Goal: Communication & Community: Share content

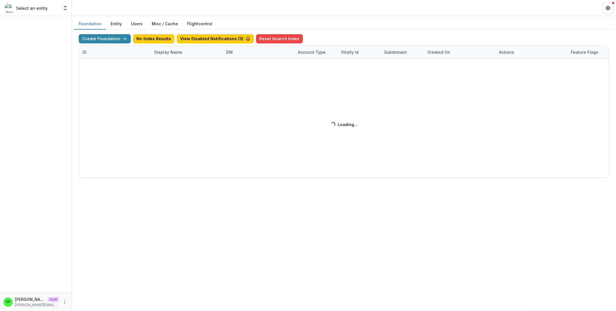
click at [97, 49] on div "Create Foundation Re-Index Results View Disabled Notifications ( 3 ) Reset Sear…" at bounding box center [344, 106] width 530 height 144
click at [92, 50] on div "Create Foundation Re-Index Results View Disabled Notifications ( 3 ) Reset Sear…" at bounding box center [344, 106] width 530 height 144
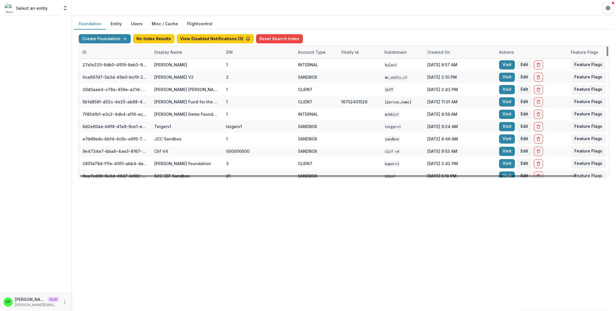
click at [106, 50] on div "ID" at bounding box center [115, 52] width 72 height 12
click at [110, 62] on input at bounding box center [114, 64] width 69 height 9
paste input "**********"
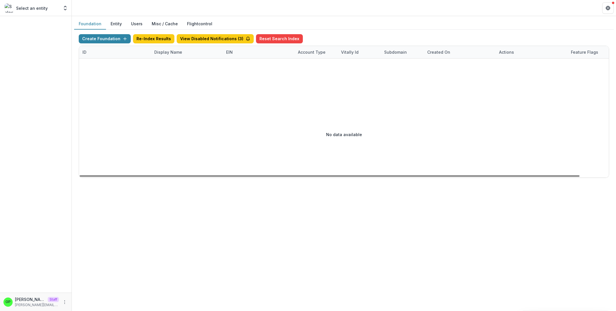
scroll to position [0, 26]
click at [194, 117] on div "No data available" at bounding box center [344, 134] width 530 height 86
click at [113, 52] on div "ID" at bounding box center [115, 52] width 72 height 12
click at [110, 65] on input "**********" at bounding box center [114, 64] width 69 height 9
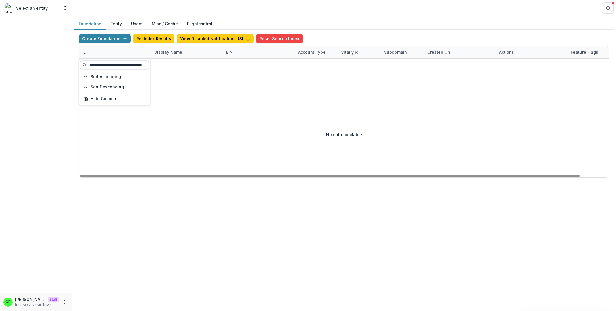
click at [110, 65] on input "**********" at bounding box center [114, 64] width 69 height 9
paste input
type input "**********"
click at [209, 114] on div "No data available" at bounding box center [344, 134] width 530 height 86
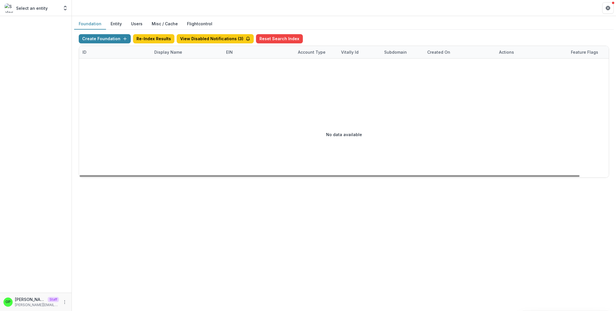
click at [173, 57] on div "Display Name" at bounding box center [187, 52] width 72 height 12
click at [141, 56] on div "ID" at bounding box center [115, 52] width 72 height 12
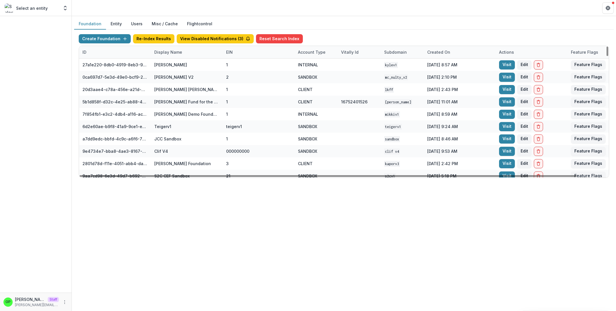
click at [57, 156] on div at bounding box center [36, 154] width 72 height 277
click at [112, 51] on div "ID" at bounding box center [115, 52] width 72 height 12
click at [105, 61] on input at bounding box center [114, 64] width 69 height 9
paste input "**********"
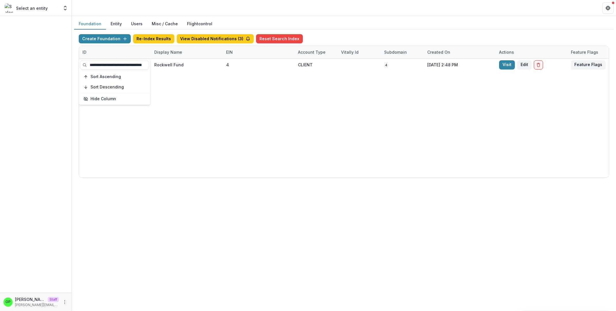
scroll to position [0, 26]
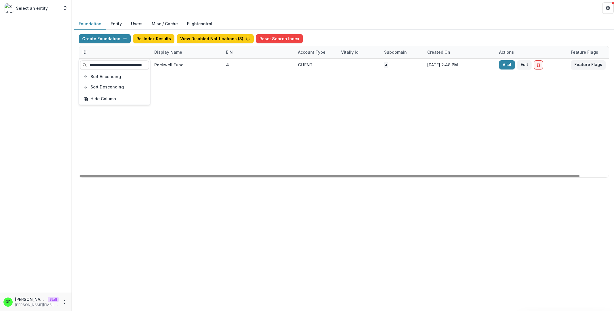
type input "**********"
click at [293, 139] on div "4daf80ef-be32-4b0d-8569-02bcf43afe57 Rockwell Fund 4 CLIENT 4 Jun 11, 2025, 2:4…" at bounding box center [359, 118] width 560 height 119
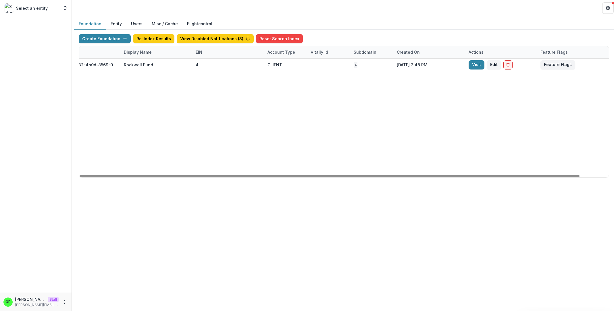
drag, startPoint x: 303, startPoint y: 174, endPoint x: 208, endPoint y: 46, distance: 159.2
click at [241, 175] on div at bounding box center [330, 176] width 500 height 2
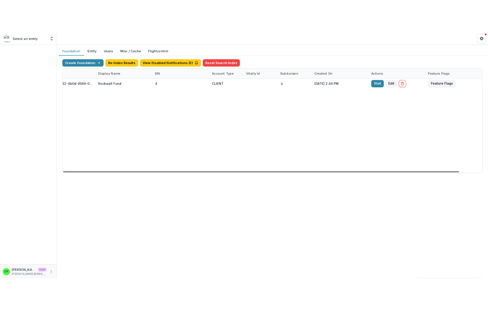
scroll to position [0, 0]
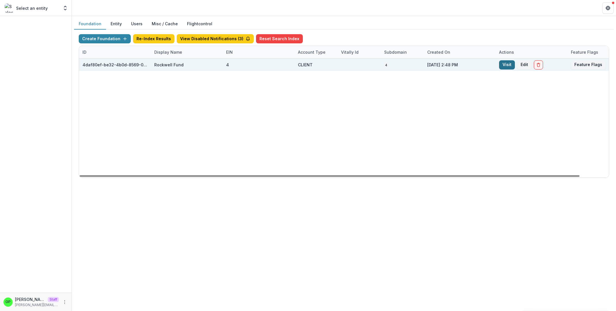
click at [508, 62] on link "Visit" at bounding box center [507, 64] width 16 height 9
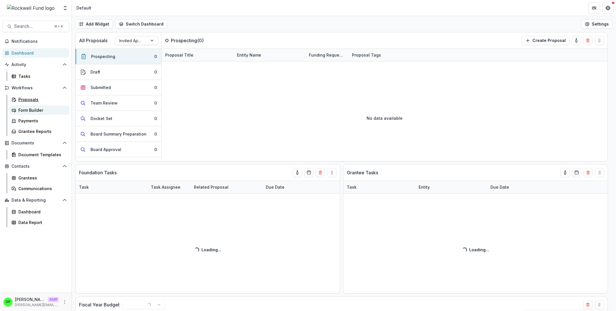
click at [35, 105] on div "Proposals Form Builder Payments Grantee Reports" at bounding box center [39, 115] width 65 height 41
click at [38, 109] on div "Form Builder" at bounding box center [41, 110] width 46 height 6
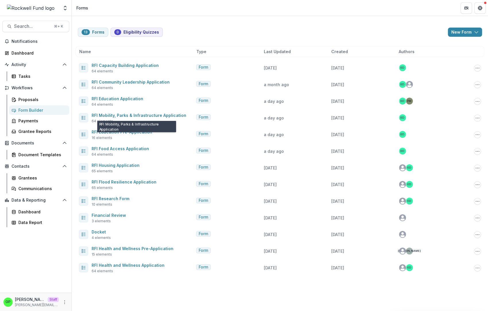
click at [124, 115] on link "RFI Mobility, Parks & Infrastructure Application" at bounding box center [139, 115] width 95 height 5
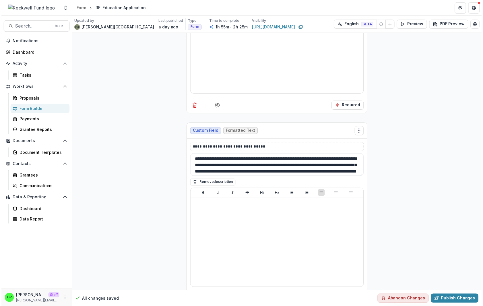
scroll to position [5945, 0]
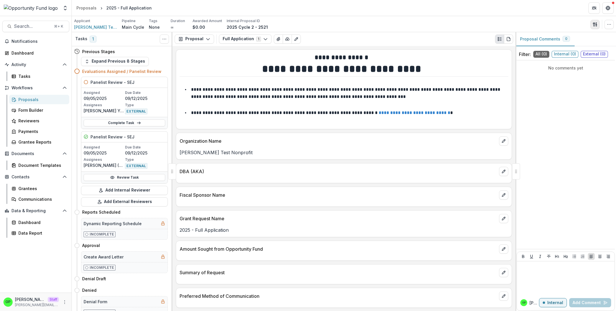
click at [596, 25] on icon "button" at bounding box center [594, 24] width 5 height 5
click at [567, 39] on button "Send Email" at bounding box center [566, 36] width 61 height 9
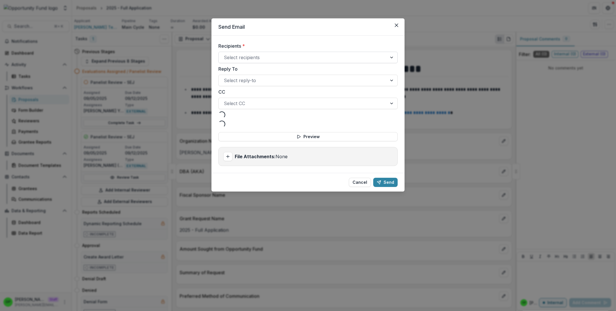
click at [308, 57] on div at bounding box center [303, 57] width 158 height 8
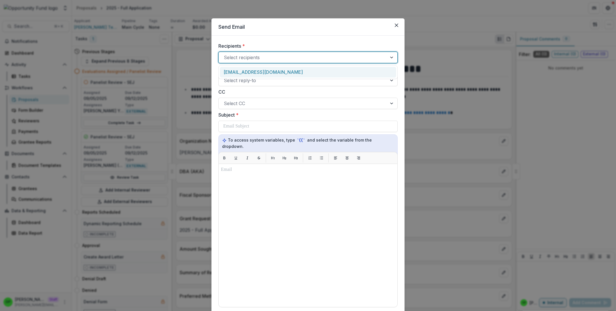
click at [284, 68] on div "lucyjfey@gmail.com" at bounding box center [308, 72] width 176 height 11
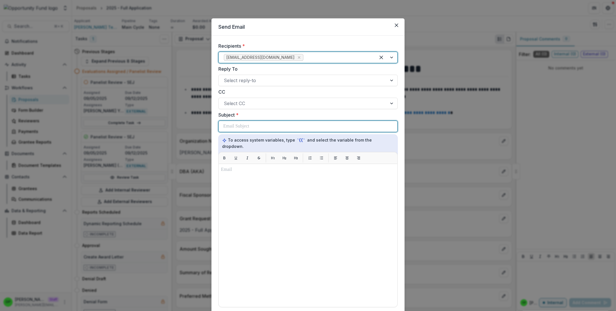
click at [246, 121] on div at bounding box center [307, 126] width 169 height 11
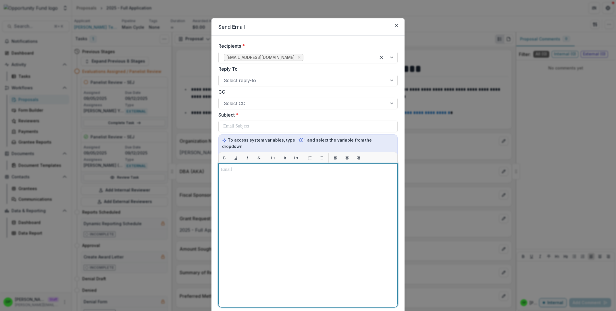
click at [241, 193] on div at bounding box center [308, 235] width 174 height 138
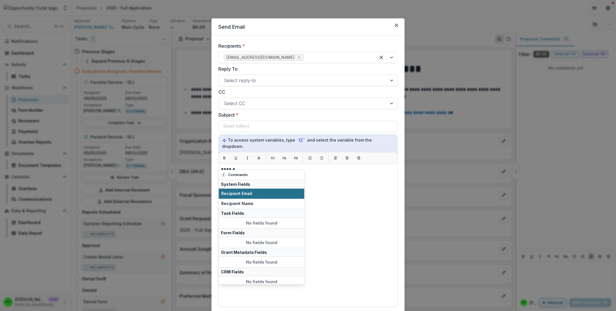
click at [239, 192] on span "Recipient Email" at bounding box center [261, 193] width 80 height 5
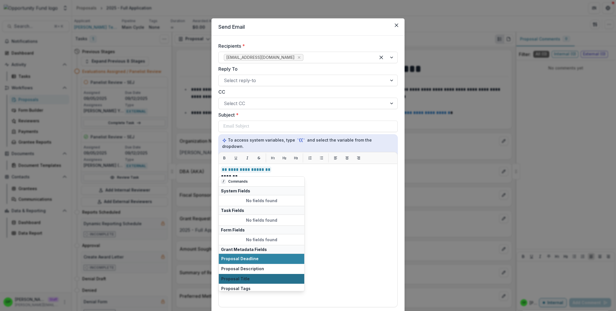
click at [237, 284] on button "Proposal Title" at bounding box center [262, 279] width 86 height 10
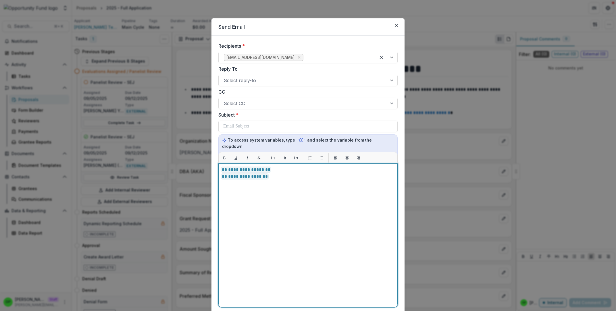
scroll to position [73, 0]
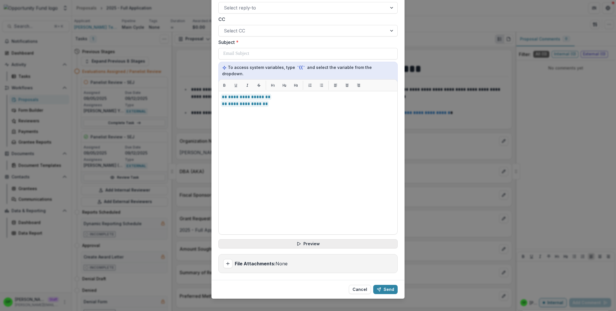
click at [300, 239] on button "Preview" at bounding box center [307, 243] width 179 height 9
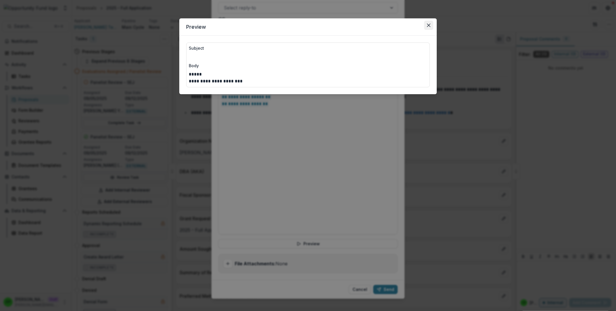
click at [427, 22] on button "Close" at bounding box center [428, 25] width 9 height 9
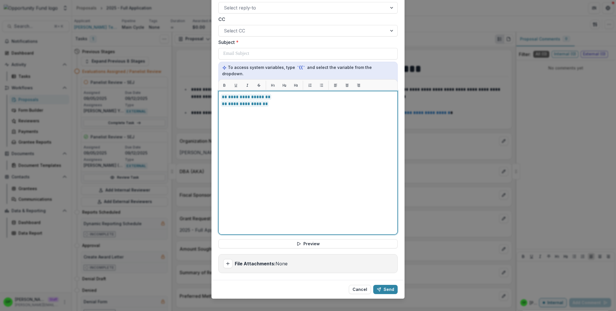
click at [286, 101] on p "**********" at bounding box center [308, 104] width 174 height 7
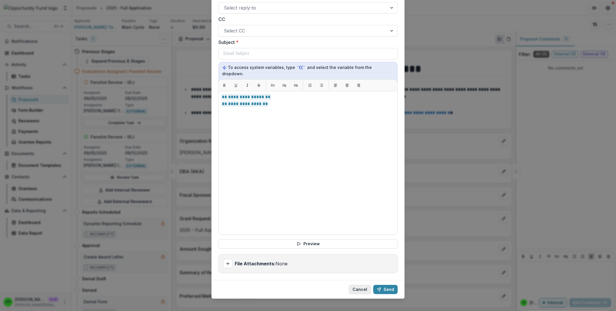
click at [353, 285] on button "Cancel" at bounding box center [360, 289] width 22 height 9
